Goal: Check status: Check status

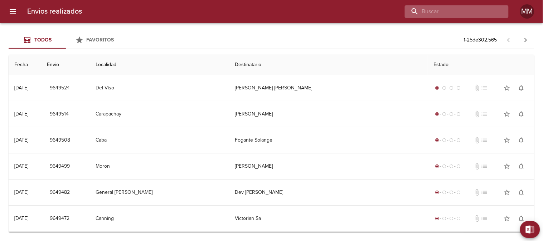
click at [455, 16] on input "buscar" at bounding box center [451, 11] width 92 height 13
paste input "[PERSON_NAME]"
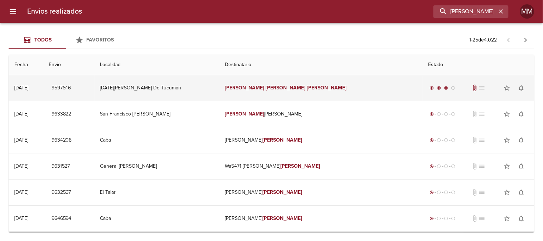
click at [261, 84] on td "[PERSON_NAME]" at bounding box center [321, 88] width 204 height 26
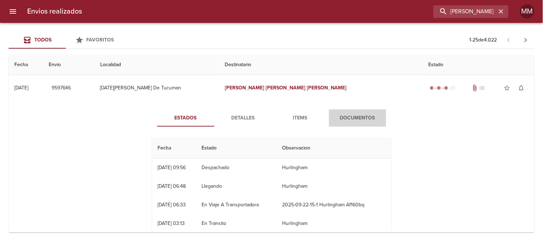
click at [351, 123] on button "Documentos" at bounding box center [357, 117] width 57 height 17
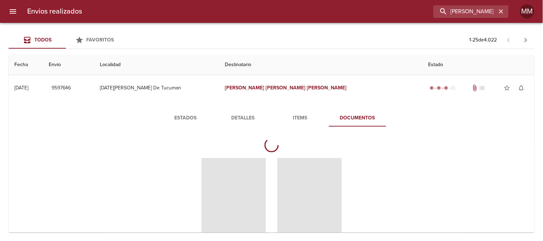
scroll to position [40, 0]
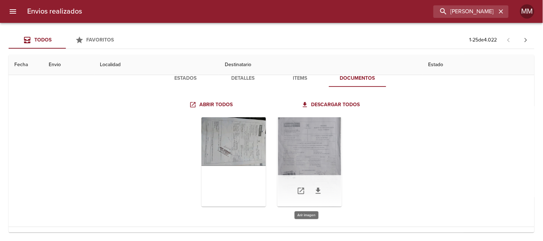
click at [328, 138] on div "Tabla de envíos del cliente" at bounding box center [309, 161] width 64 height 89
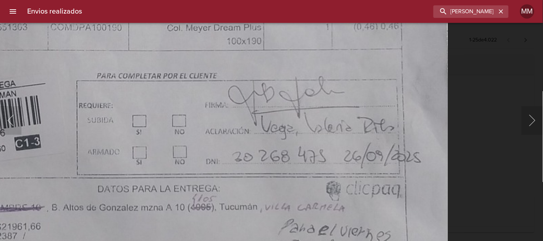
click at [342, 188] on img "Lightbox" at bounding box center [165, 1] width 563 height 800
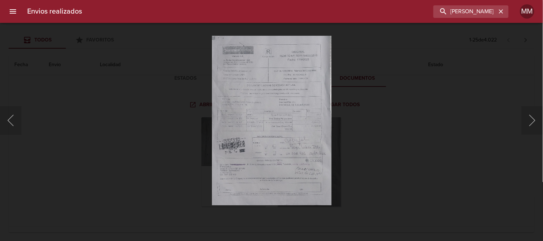
click at [415, 141] on div "Lightbox" at bounding box center [271, 120] width 543 height 241
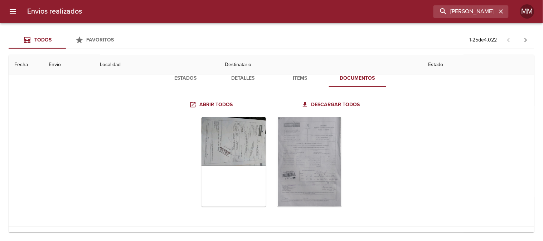
scroll to position [0, 0]
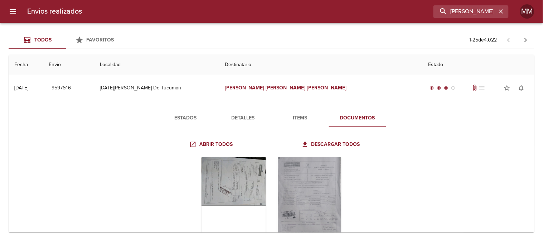
click at [468, 3] on div "Envios realizados [PERSON_NAME] MM" at bounding box center [271, 11] width 543 height 23
click at [461, 12] on input "[PERSON_NAME]" at bounding box center [451, 11] width 92 height 13
click at [460, 12] on input "[PERSON_NAME]" at bounding box center [451, 11] width 92 height 13
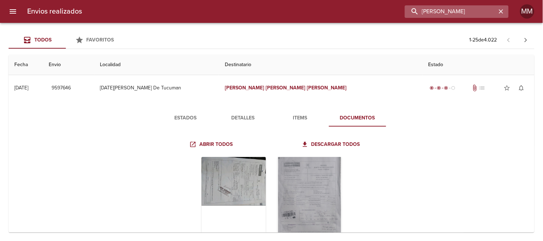
paste input "[PERSON_NAME]"
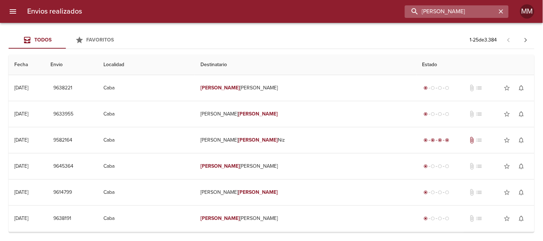
click at [441, 13] on input "[PERSON_NAME]" at bounding box center [451, 11] width 92 height 13
paste input "[PERSON_NAME]"
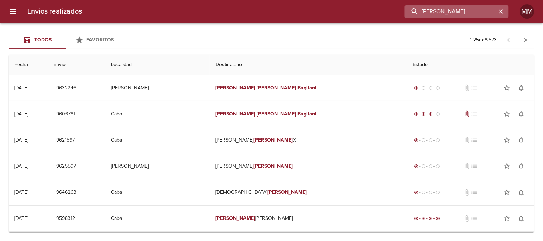
click at [466, 16] on input "[PERSON_NAME]" at bounding box center [451, 11] width 92 height 13
click at [431, 15] on input "[PERSON_NAME]" at bounding box center [451, 11] width 92 height 13
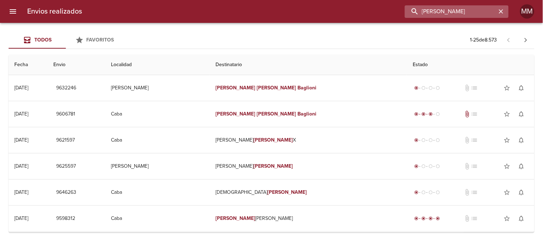
click at [431, 15] on input "[PERSON_NAME]" at bounding box center [451, 11] width 92 height 13
paste input "[PERSON_NAME]"
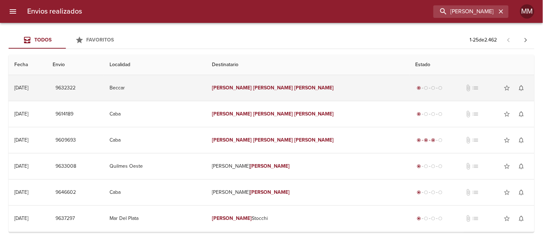
click at [206, 91] on td "Beccar" at bounding box center [155, 88] width 103 height 26
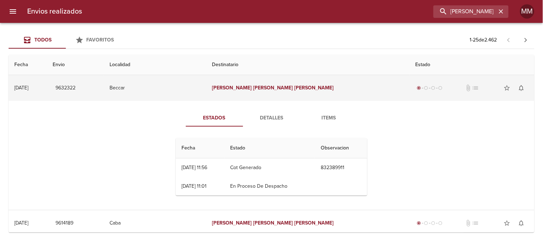
click at [206, 90] on td "Beccar" at bounding box center [155, 88] width 103 height 26
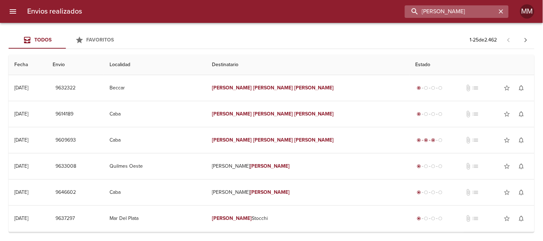
click at [473, 13] on input "[PERSON_NAME]" at bounding box center [451, 11] width 92 height 13
paste input "IA DEL [PERSON_NAME]"
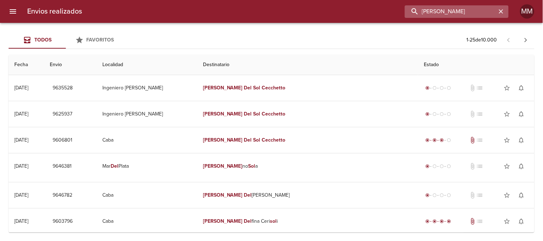
click at [462, 16] on input "[PERSON_NAME]" at bounding box center [451, 11] width 92 height 13
paste input "[PERSON_NAME]"
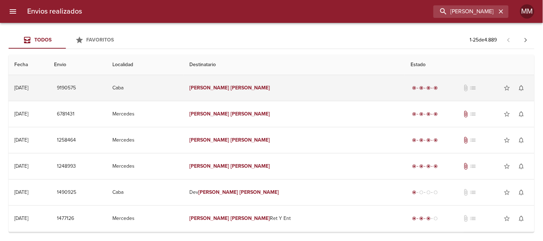
click at [249, 88] on em "[PERSON_NAME]" at bounding box center [250, 88] width 40 height 6
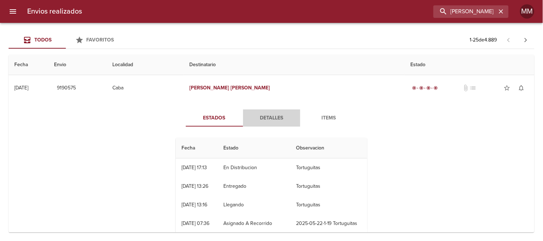
click at [262, 122] on span "Detalles" at bounding box center [271, 118] width 49 height 9
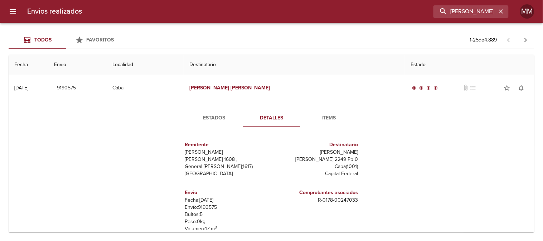
drag, startPoint x: 291, startPoint y: 161, endPoint x: 361, endPoint y: 156, distance: 69.9
click at [361, 157] on div "Remitente Wamaro Tortuguitas [PERSON_NAME][STREET_ADDRESS][PERSON_NAME] Destina…" at bounding box center [271, 203] width 197 height 142
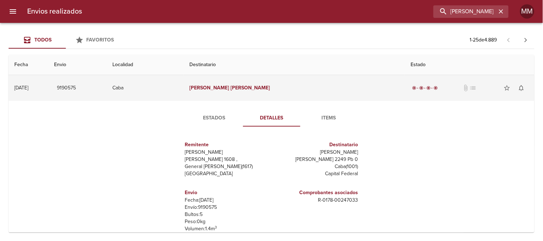
click at [184, 89] on td "Caba" at bounding box center [145, 88] width 77 height 26
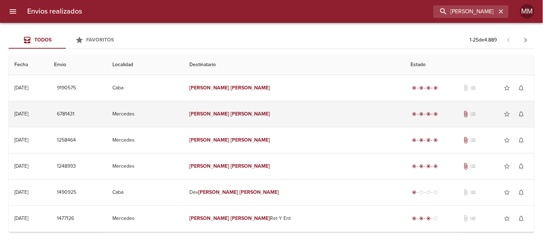
click at [248, 115] on em "[PERSON_NAME]" at bounding box center [250, 114] width 40 height 6
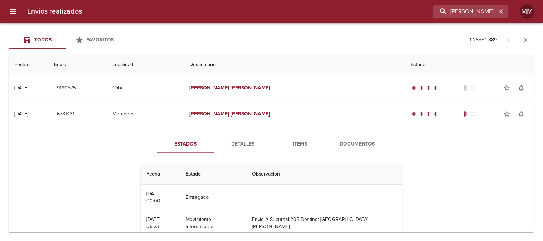
click at [242, 142] on span "Detalles" at bounding box center [242, 144] width 49 height 9
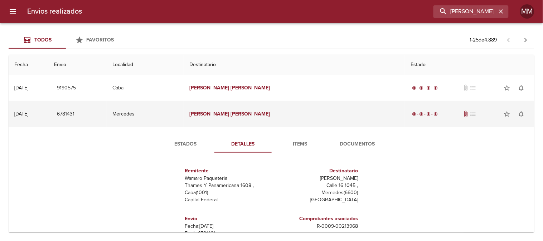
click at [246, 119] on td "[PERSON_NAME]" at bounding box center [294, 114] width 221 height 26
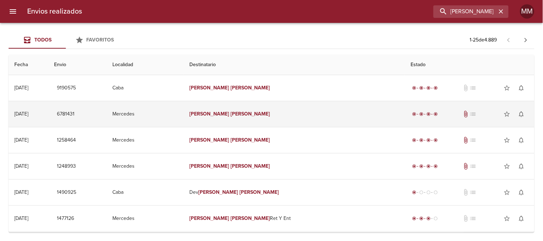
click at [230, 109] on td "[PERSON_NAME]" at bounding box center [294, 114] width 221 height 26
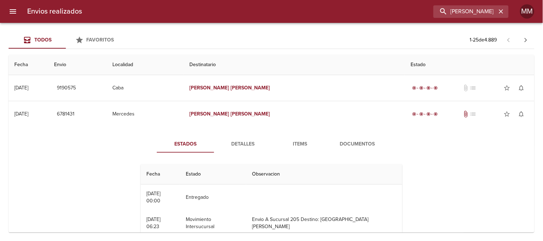
click at [233, 159] on div "Fecha Estado Observacion 16/06 [DATE] 00:00 Entregado 07/06 [DATE] 06:23 Movimi…" at bounding box center [271, 212] width 267 height 109
click at [235, 148] on button "Detalles" at bounding box center [242, 144] width 57 height 17
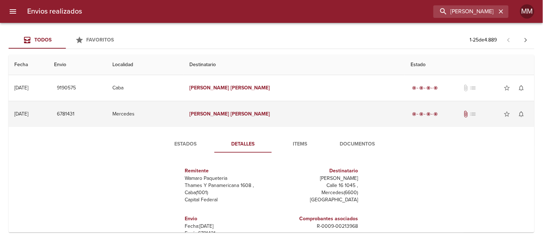
click at [241, 117] on td "[PERSON_NAME]" at bounding box center [294, 114] width 221 height 26
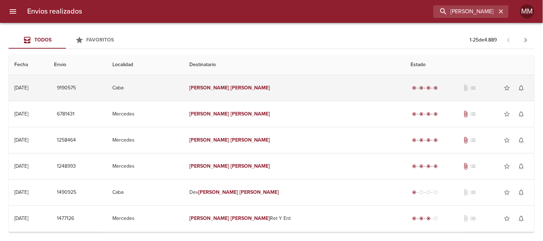
click at [244, 87] on em "[PERSON_NAME]" at bounding box center [250, 88] width 40 height 6
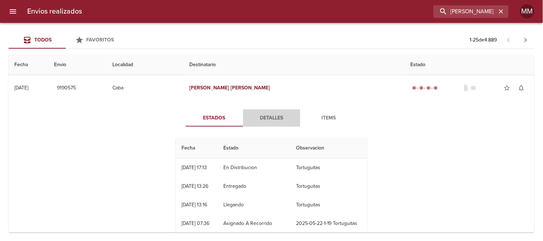
click at [267, 120] on span "Detalles" at bounding box center [271, 118] width 49 height 9
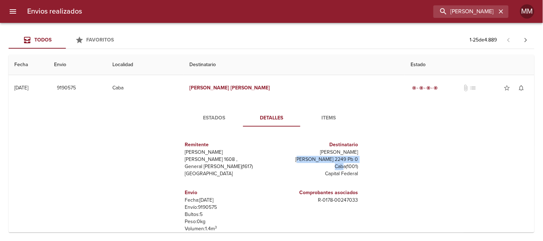
drag, startPoint x: 297, startPoint y: 162, endPoint x: 344, endPoint y: 163, distance: 46.9
click at [340, 165] on div "Destinatario [PERSON_NAME] [PERSON_NAME] 2249 Pb 0 Caba ( 1001 ) Capital Federal" at bounding box center [316, 159] width 84 height 42
click at [354, 157] on p "[PERSON_NAME] 2249 Pb 0" at bounding box center [316, 159] width 84 height 7
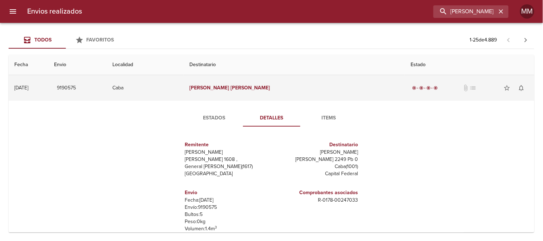
click at [261, 90] on td "[PERSON_NAME]" at bounding box center [294, 88] width 221 height 26
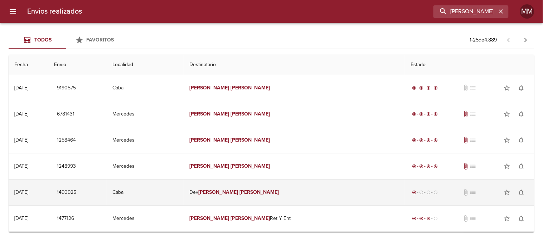
click at [261, 199] on td "[PERSON_NAME]" at bounding box center [294, 193] width 221 height 26
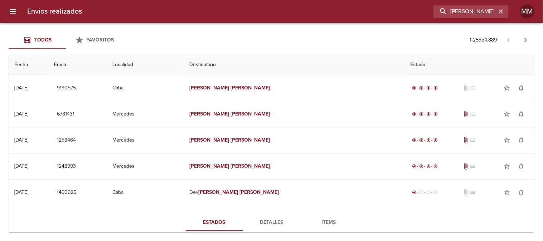
scroll to position [79, 0]
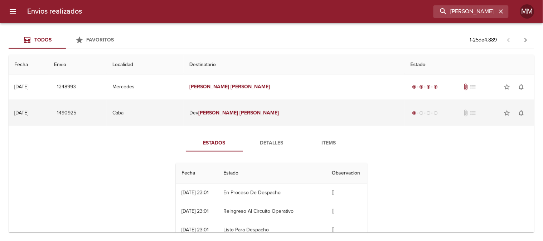
click at [248, 107] on td "[PERSON_NAME]" at bounding box center [294, 113] width 221 height 26
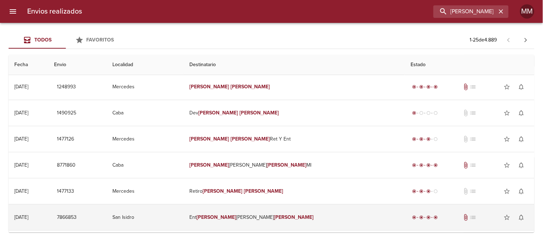
scroll to position [119, 0]
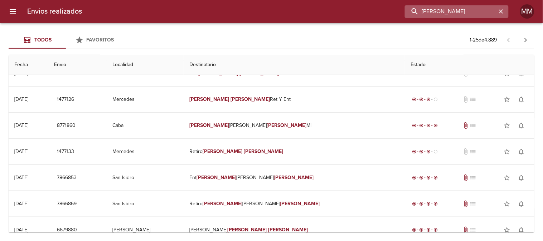
click at [454, 10] on input "[PERSON_NAME]" at bounding box center [451, 11] width 92 height 13
paste input "[PERSON_NAME]"
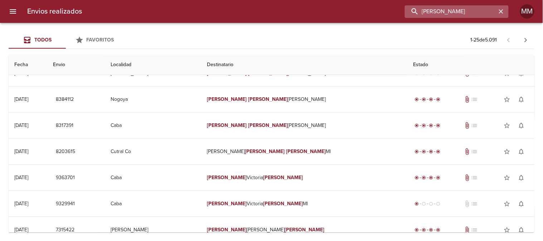
scroll to position [0, 0]
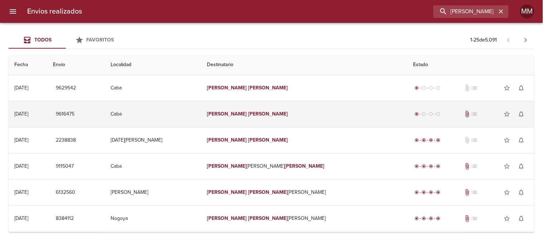
click at [240, 106] on td "[PERSON_NAME]" at bounding box center [304, 114] width 206 height 26
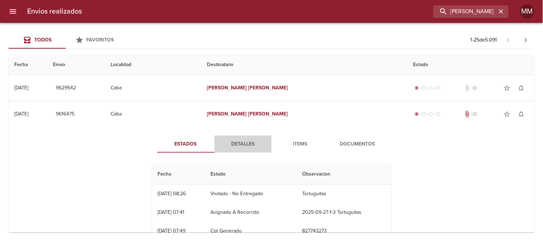
click at [236, 140] on span "Detalles" at bounding box center [243, 144] width 49 height 9
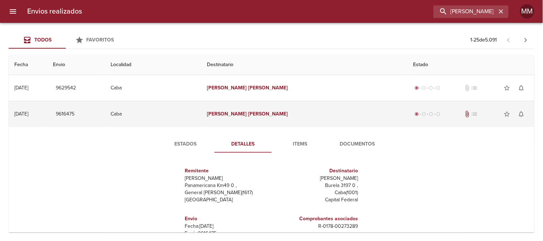
click at [266, 117] on em "[PERSON_NAME]" at bounding box center [268, 114] width 40 height 6
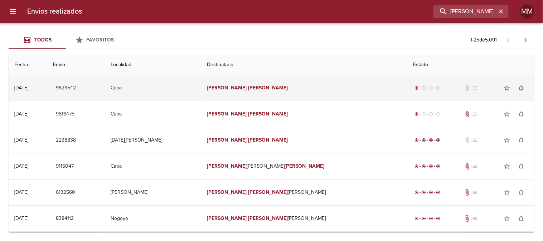
click at [252, 96] on td "[PERSON_NAME]" at bounding box center [304, 88] width 206 height 26
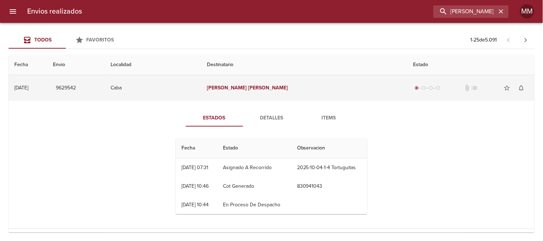
click at [253, 94] on td "[PERSON_NAME]" at bounding box center [304, 88] width 206 height 26
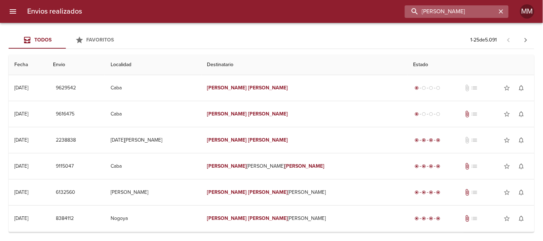
click at [473, 15] on input "[PERSON_NAME]" at bounding box center [451, 11] width 92 height 13
paste input "[PERSON_NAME]"
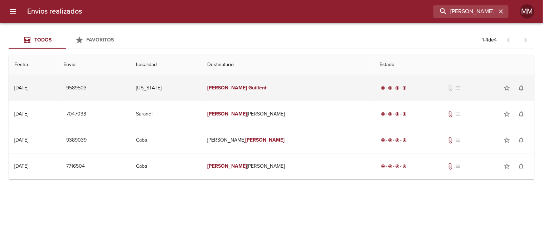
click at [201, 83] on td "[US_STATE]" at bounding box center [165, 88] width 71 height 26
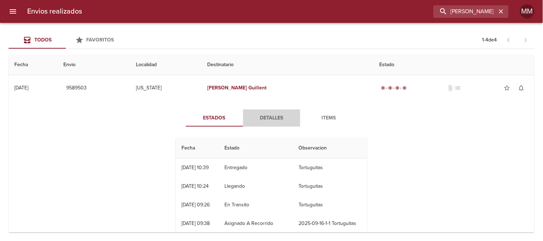
drag, startPoint x: 252, startPoint y: 125, endPoint x: 262, endPoint y: 123, distance: 10.3
click at [252, 125] on button "Detalles" at bounding box center [271, 117] width 57 height 17
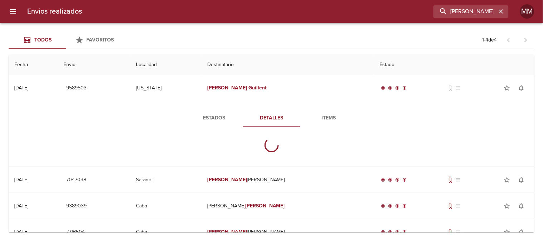
click at [277, 116] on span "Detalles" at bounding box center [271, 118] width 49 height 9
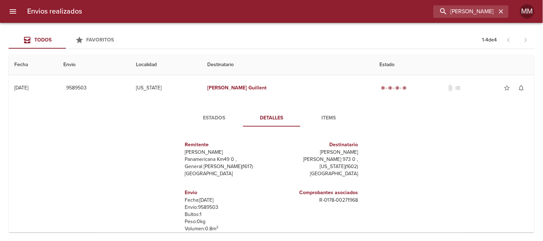
drag, startPoint x: 291, startPoint y: 162, endPoint x: 359, endPoint y: 162, distance: 68.3
click at [358, 162] on div "Remitente Wamaro Tortuguitas Panamericana Km49 0 , General [PERSON_NAME] ( 1617…" at bounding box center [271, 203] width 197 height 142
click at [380, 166] on div "Estados Detalles Items Remitente Wamaro Tortuguitas Panamericana Km49 0 , Gener…" at bounding box center [271, 192] width 514 height 182
click at [216, 116] on span "Estados" at bounding box center [214, 118] width 49 height 9
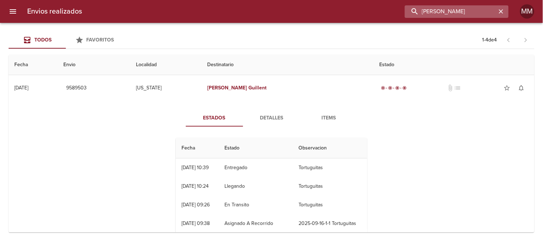
click at [463, 16] on input "[PERSON_NAME]" at bounding box center [451, 11] width 92 height 13
click at [463, 15] on input "[PERSON_NAME]" at bounding box center [451, 11] width 92 height 13
paste input "[PERSON_NAME]"
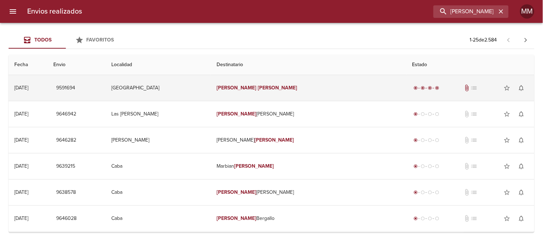
click at [288, 86] on em "[PERSON_NAME]" at bounding box center [278, 88] width 40 height 6
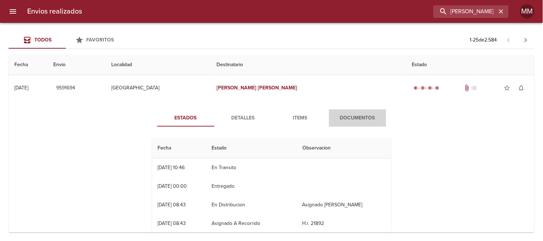
click at [352, 114] on span "Documentos" at bounding box center [357, 118] width 49 height 9
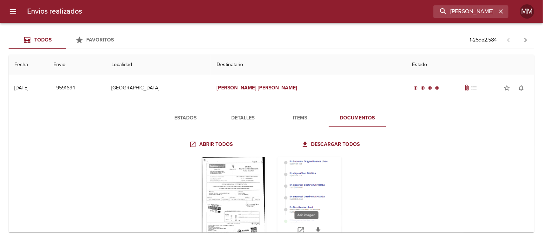
scroll to position [40, 0]
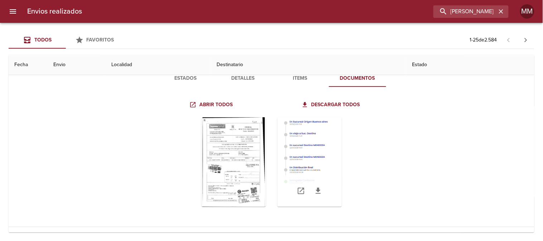
click at [292, 144] on div "Tabla de envíos del cliente" at bounding box center [309, 161] width 64 height 89
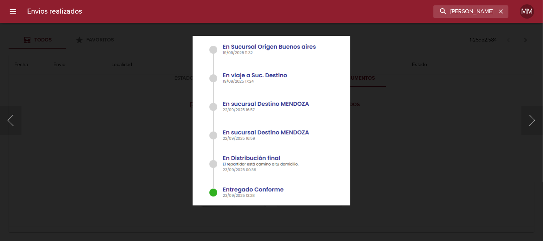
click at [401, 134] on div "Lightbox" at bounding box center [271, 120] width 543 height 241
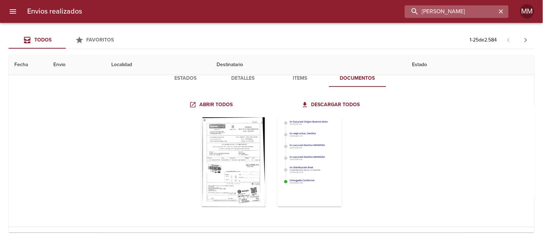
click at [477, 10] on input "[PERSON_NAME]" at bounding box center [451, 11] width 92 height 13
paste input "Giorgina [PERSON_NAME]"
type input "Giorgina [PERSON_NAME]"
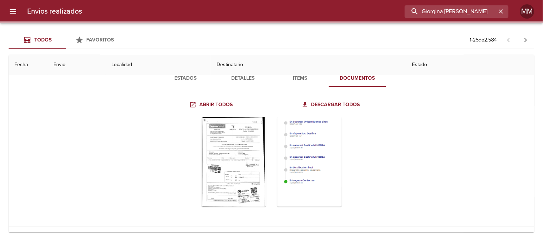
scroll to position [0, 0]
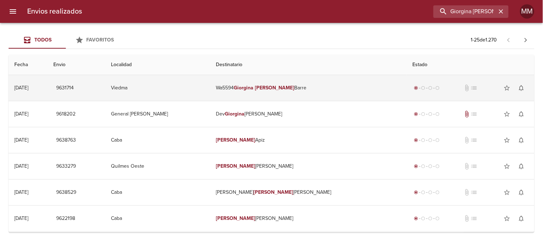
click at [253, 91] on em "Giorgina" at bounding box center [244, 88] width 20 height 6
